Goal: Transaction & Acquisition: Purchase product/service

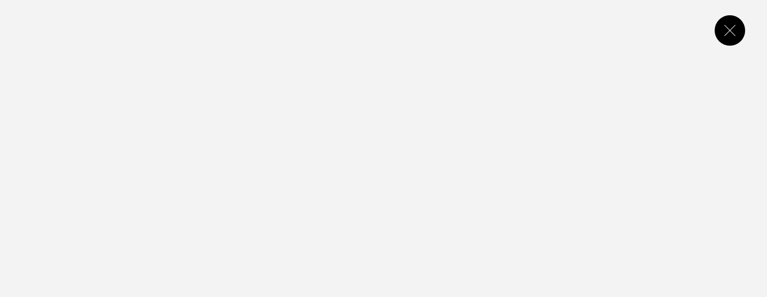
select select "**********"
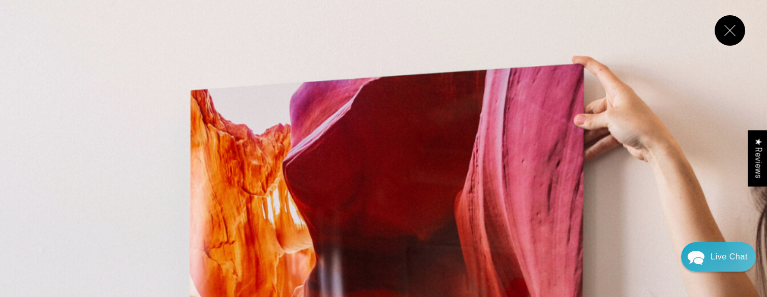
click at [733, 33] on button "Close" at bounding box center [730, 30] width 31 height 31
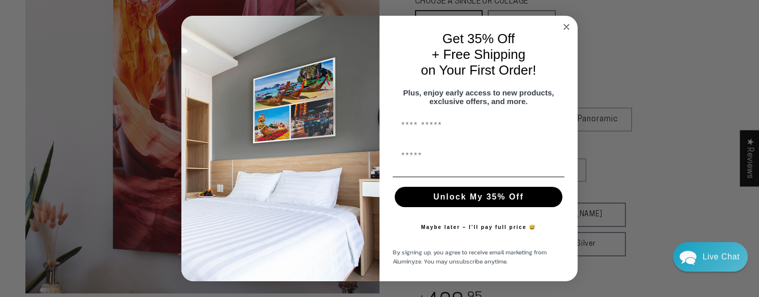
scroll to position [140, 0]
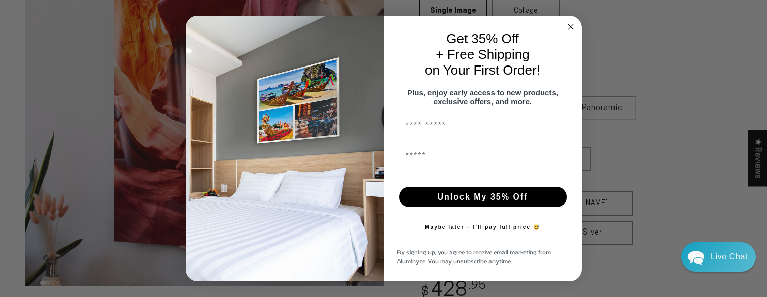
click at [569, 23] on circle "Close dialog" at bounding box center [571, 27] width 12 height 12
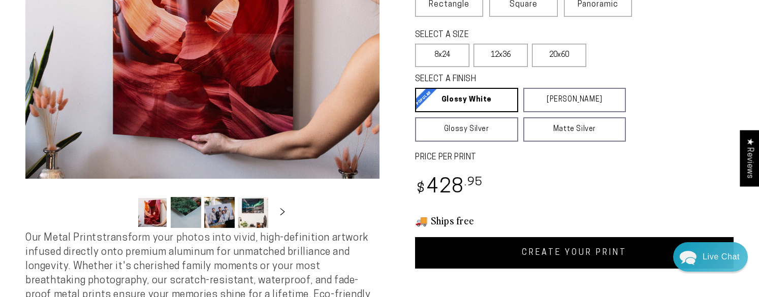
scroll to position [281, 0]
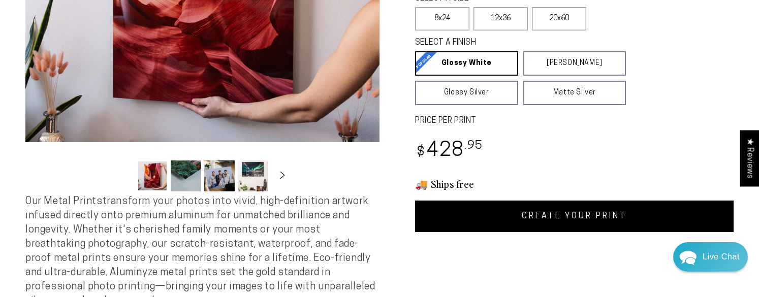
click at [553, 222] on link "CREATE YOUR PRINT" at bounding box center [574, 217] width 319 height 32
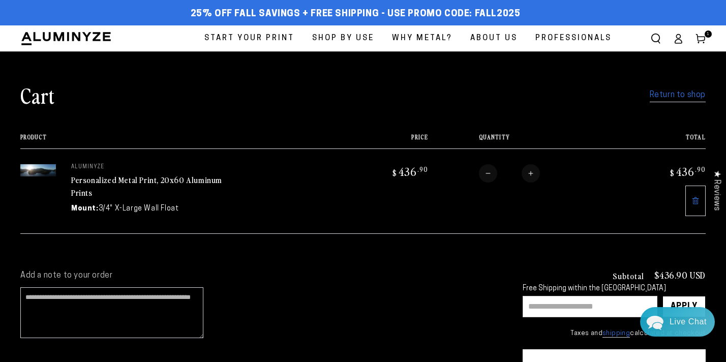
click at [45, 176] on img at bounding box center [38, 170] width 36 height 12
click at [89, 198] on link "Personalized Metal Print, 20x60 Aluminum Prints" at bounding box center [146, 186] width 151 height 24
